Goal: Task Accomplishment & Management: Book appointment/travel/reservation

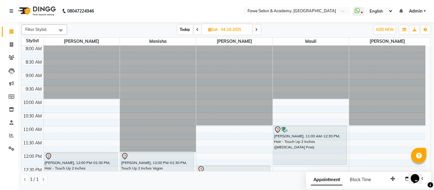
scroll to position [34, 0]
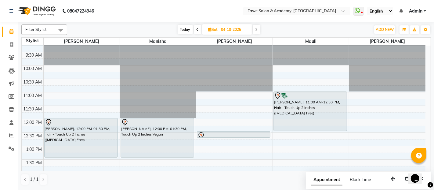
click at [186, 31] on span "Today" at bounding box center [185, 29] width 15 height 9
type input "03-10-2025"
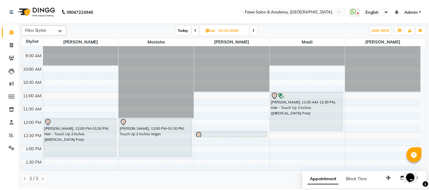
scroll to position [246, 0]
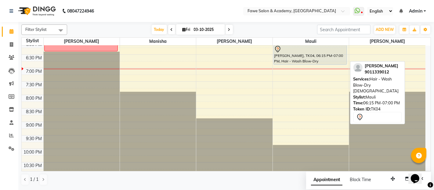
click at [335, 54] on div "[PERSON_NAME], TK04, 06:15 PM-07:00 PM, Hair - Wash Blow-Dry [DEMOGRAPHIC_DATA]" at bounding box center [310, 54] width 73 height 19
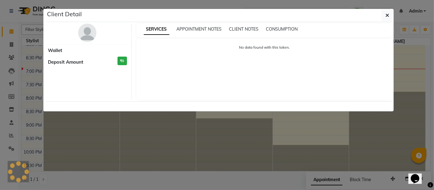
select select "7"
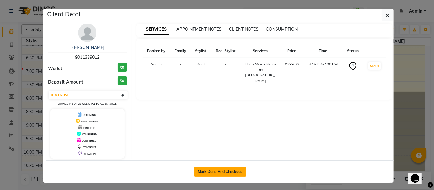
click at [232, 170] on button "Mark Done And Checkout" at bounding box center [220, 171] width 52 height 10
select select "service"
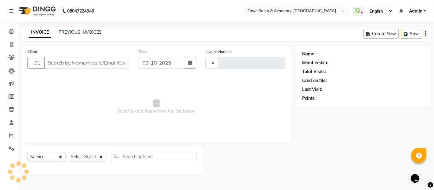
type input "1372"
select select "879"
type input "9011339012"
select select "14305"
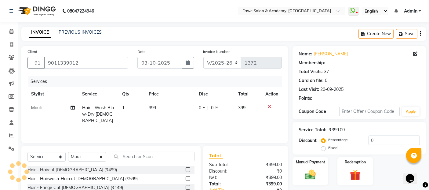
type input "15"
select select "2: Object"
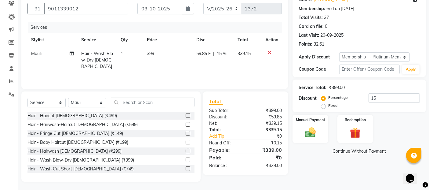
scroll to position [55, 0]
click at [318, 131] on img at bounding box center [311, 131] width 18 height 13
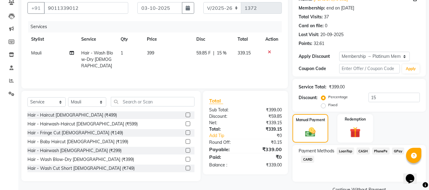
click at [397, 152] on span "GPay" at bounding box center [398, 150] width 13 height 7
click at [379, 187] on button "Add Payment" at bounding box center [381, 191] width 78 height 9
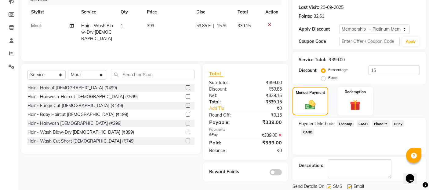
scroll to position [95, 0]
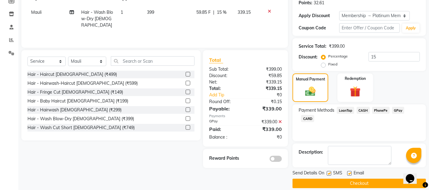
click at [373, 183] on button "Checkout" at bounding box center [359, 182] width 133 height 9
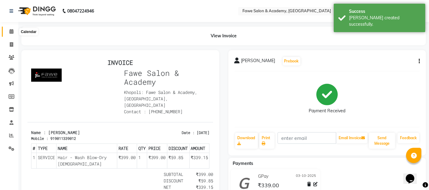
click at [10, 32] on icon at bounding box center [11, 31] width 4 height 5
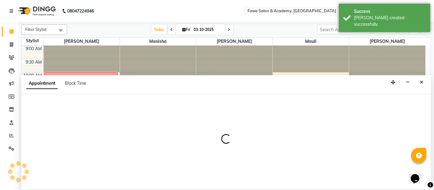
select select "14305"
select select "660"
select select "tentative"
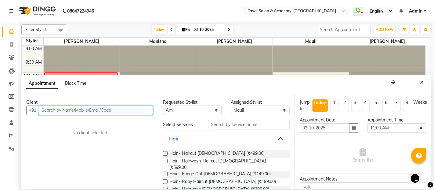
click at [71, 108] on input "text" at bounding box center [96, 109] width 114 height 9
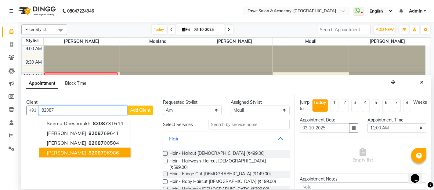
click at [101, 155] on button "[PERSON_NAME] 82087 96986" at bounding box center [84, 153] width 91 height 10
type input "8208796986"
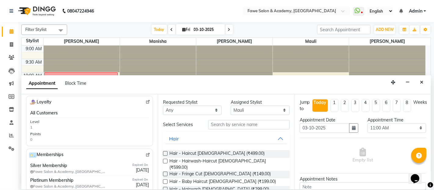
scroll to position [190, 0]
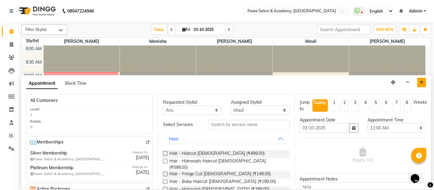
click at [424, 82] on button "Close" at bounding box center [422, 82] width 9 height 9
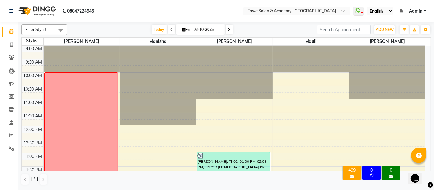
click at [428, 168] on html "Opens Chat This icon Opens the chat window." at bounding box center [418, 174] width 20 height 18
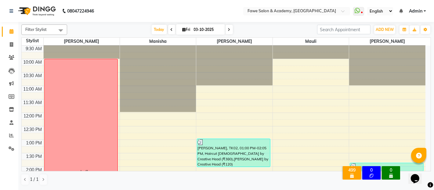
click at [428, 168] on html "Opens Chat This icon Opens the chat window." at bounding box center [418, 174] width 20 height 18
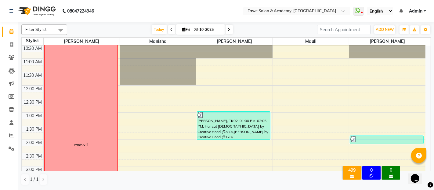
click at [428, 168] on html "Opens Chat This icon Opens the chat window." at bounding box center [418, 174] width 20 height 18
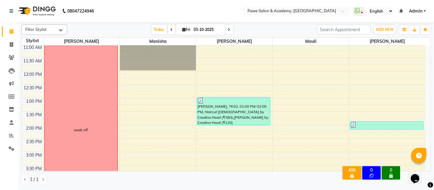
scroll to position [68, 0]
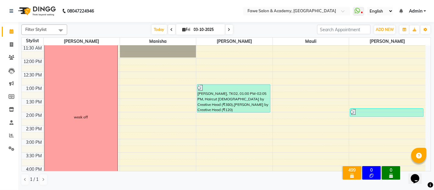
click at [228, 30] on icon at bounding box center [229, 30] width 2 height 4
type input "04-10-2025"
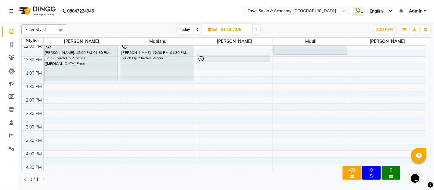
scroll to position [83, 0]
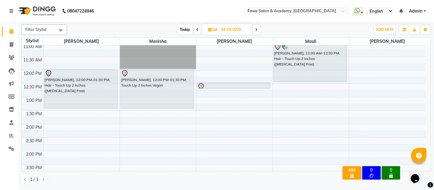
click at [280, 125] on div "8:00 AM 8:30 AM 9:00 AM 9:30 AM 10:00 AM 10:30 AM 11:00 AM 11:30 AM 12:00 PM 12…" at bounding box center [224, 164] width 404 height 403
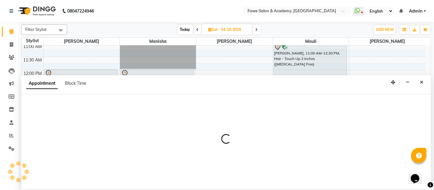
select select "14305"
select select "840"
select select "tentative"
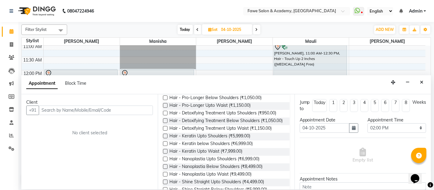
scroll to position [367, 0]
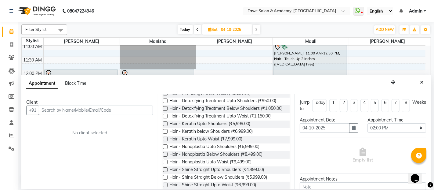
click at [54, 109] on input "text" at bounding box center [96, 109] width 114 height 9
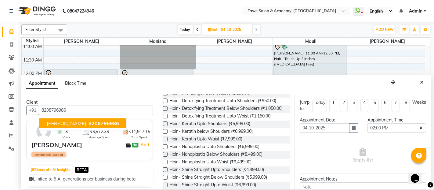
click at [59, 124] on span "[PERSON_NAME]" at bounding box center [66, 123] width 39 height 6
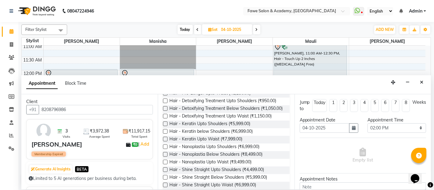
scroll to position [0, 0]
type input "8208796986"
click at [64, 146] on div "[PERSON_NAME]" at bounding box center [56, 144] width 51 height 9
click at [66, 133] on span "3" at bounding box center [66, 131] width 2 height 6
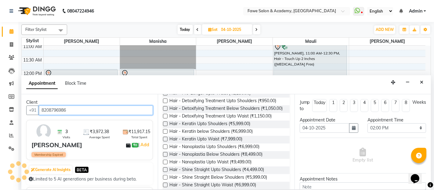
click at [132, 111] on input "8208796986" at bounding box center [96, 109] width 114 height 9
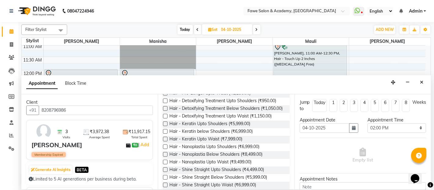
click at [165, 152] on label at bounding box center [165, 154] width 5 height 5
click at [165, 153] on input "checkbox" at bounding box center [165, 155] width 4 height 4
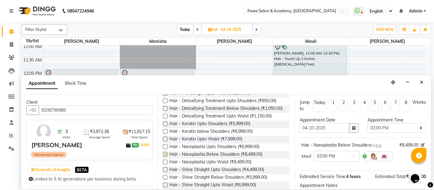
checkbox input "false"
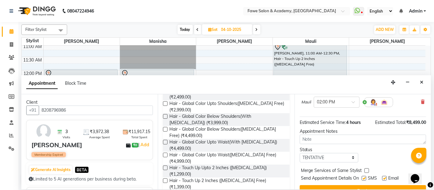
scroll to position [163, 0]
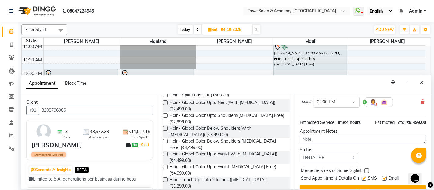
click at [166, 139] on label at bounding box center [165, 141] width 5 height 5
click at [166, 140] on input "checkbox" at bounding box center [165, 142] width 4 height 4
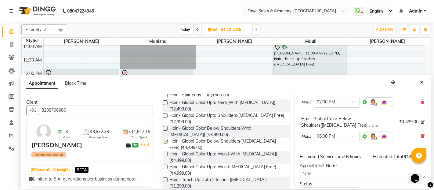
checkbox input "false"
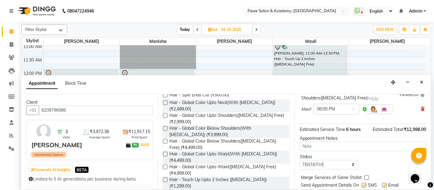
scroll to position [100, 0]
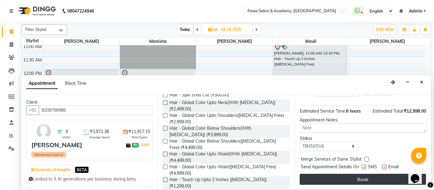
click at [375, 180] on button "Book" at bounding box center [363, 179] width 126 height 11
